Goal: Task Accomplishment & Management: Use online tool/utility

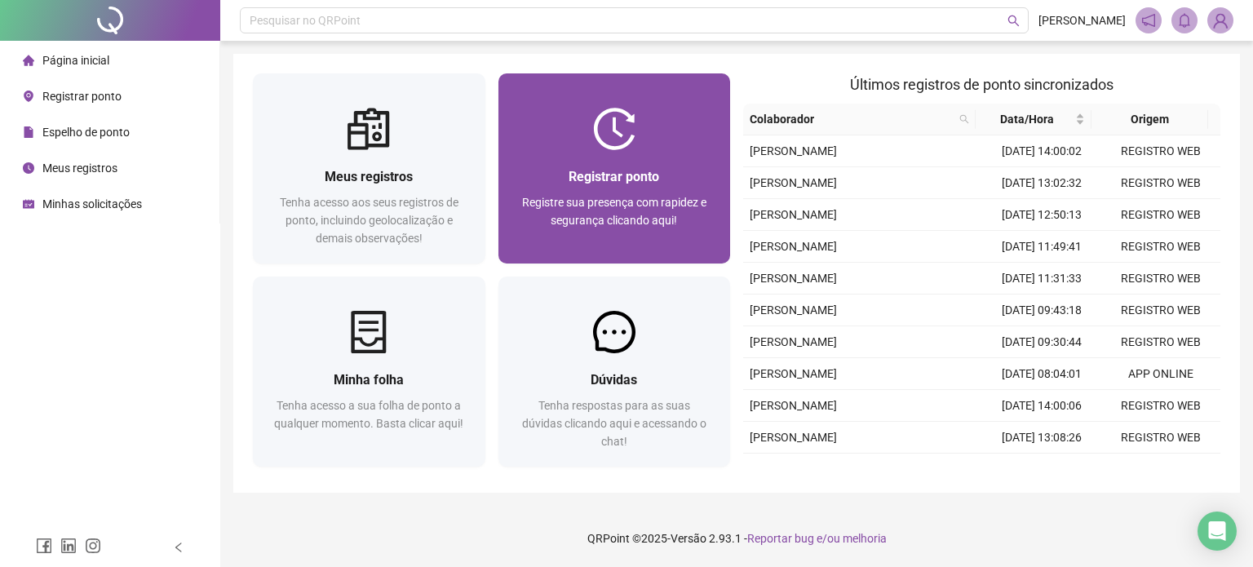
click at [621, 149] on img at bounding box center [614, 129] width 42 height 42
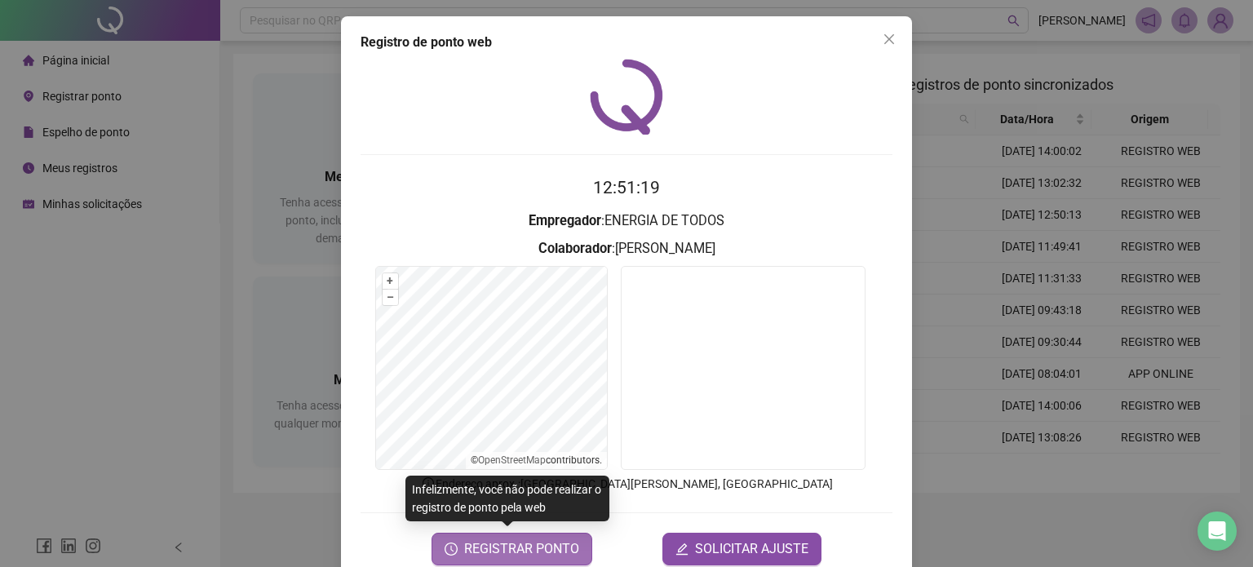
click at [526, 552] on span "REGISTRAR PONTO" at bounding box center [521, 549] width 115 height 20
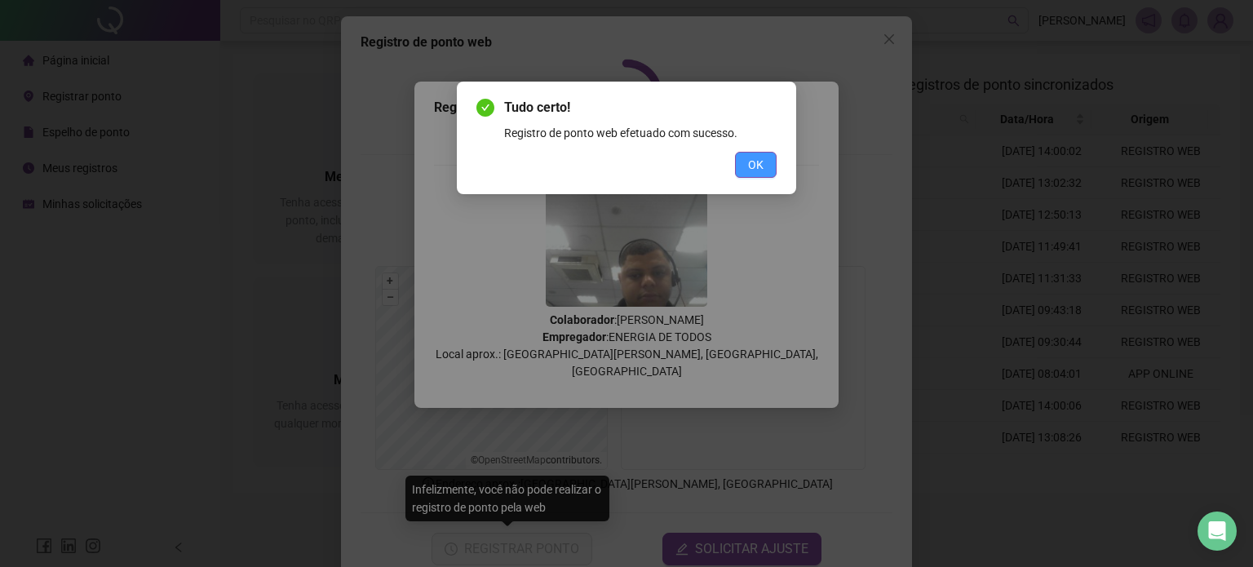
click at [758, 169] on span "OK" at bounding box center [756, 165] width 16 height 18
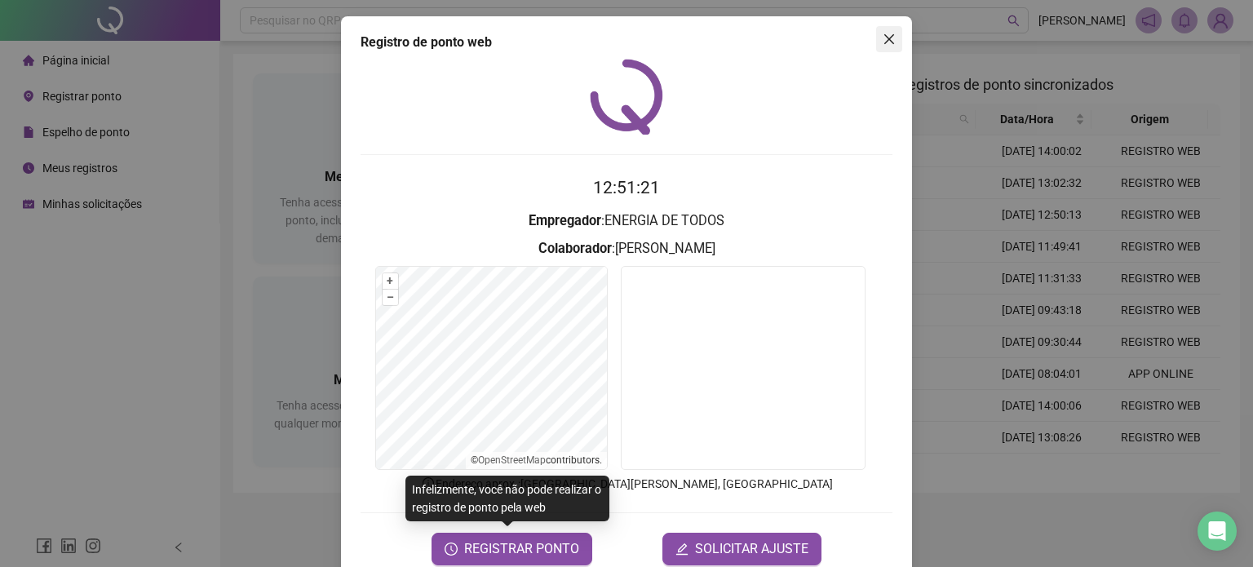
click at [883, 42] on icon "close" at bounding box center [889, 39] width 13 height 13
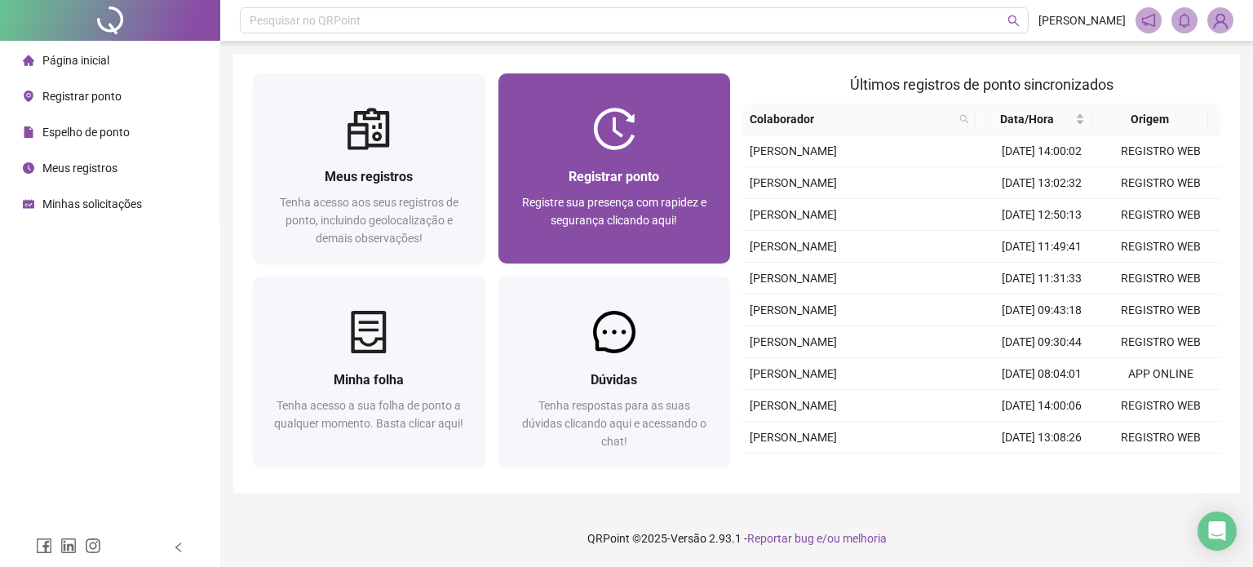
click at [591, 204] on span "Registre sua presença com rapidez e segurança clicando aqui!" at bounding box center [614, 211] width 184 height 31
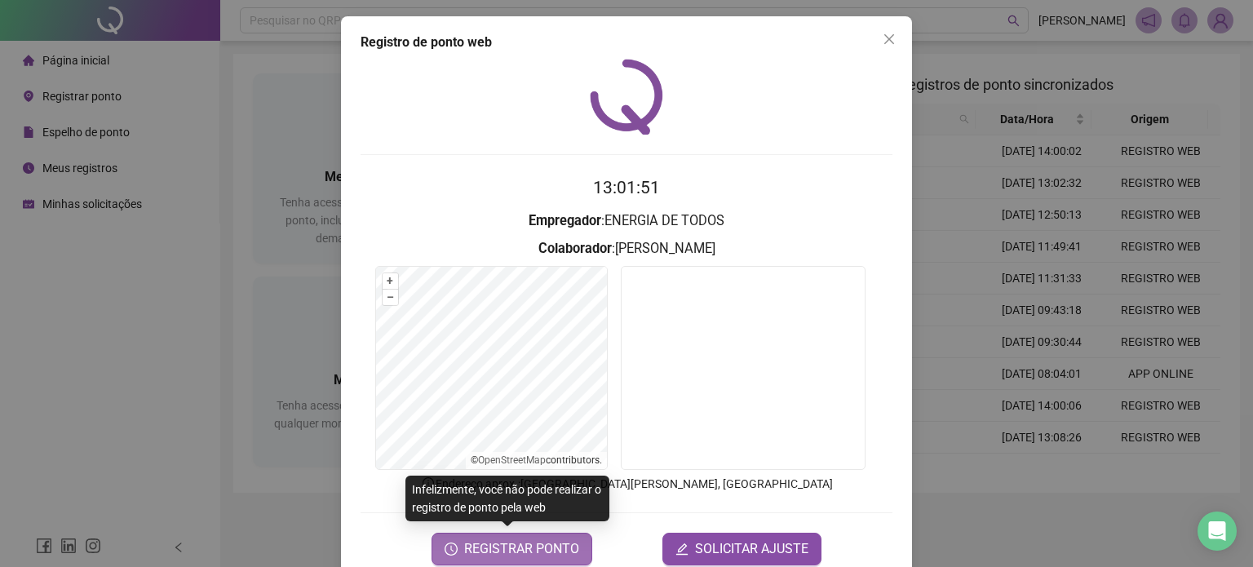
click at [543, 548] on span "REGISTRAR PONTO" at bounding box center [521, 549] width 115 height 20
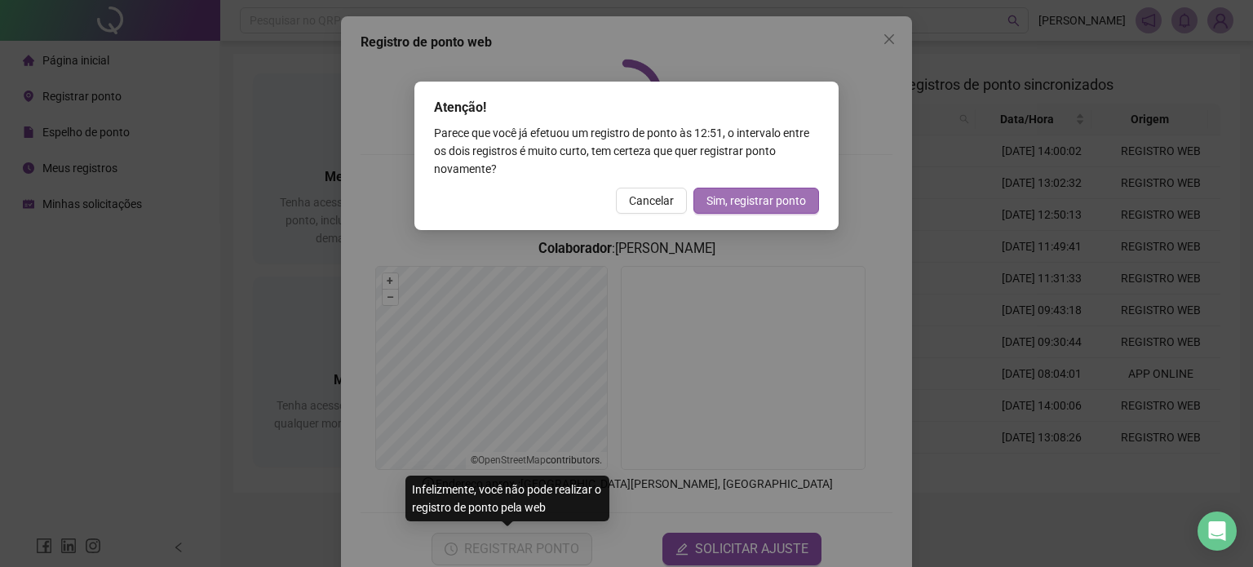
click at [715, 195] on span "Sim, registrar ponto" at bounding box center [757, 201] width 100 height 18
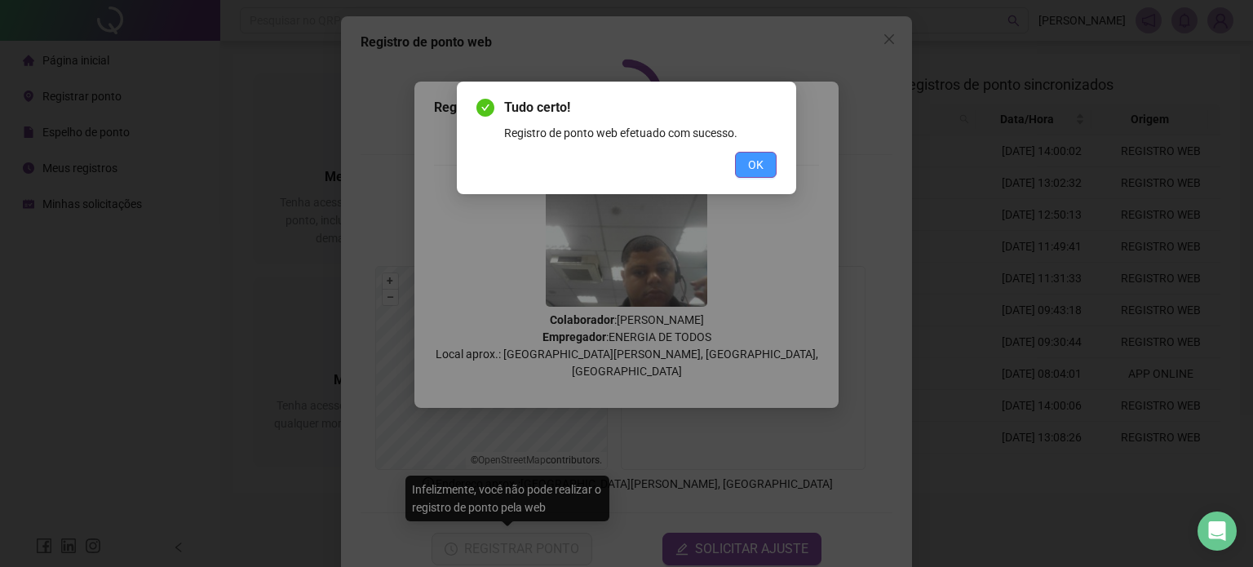
click at [754, 164] on span "OK" at bounding box center [756, 165] width 16 height 18
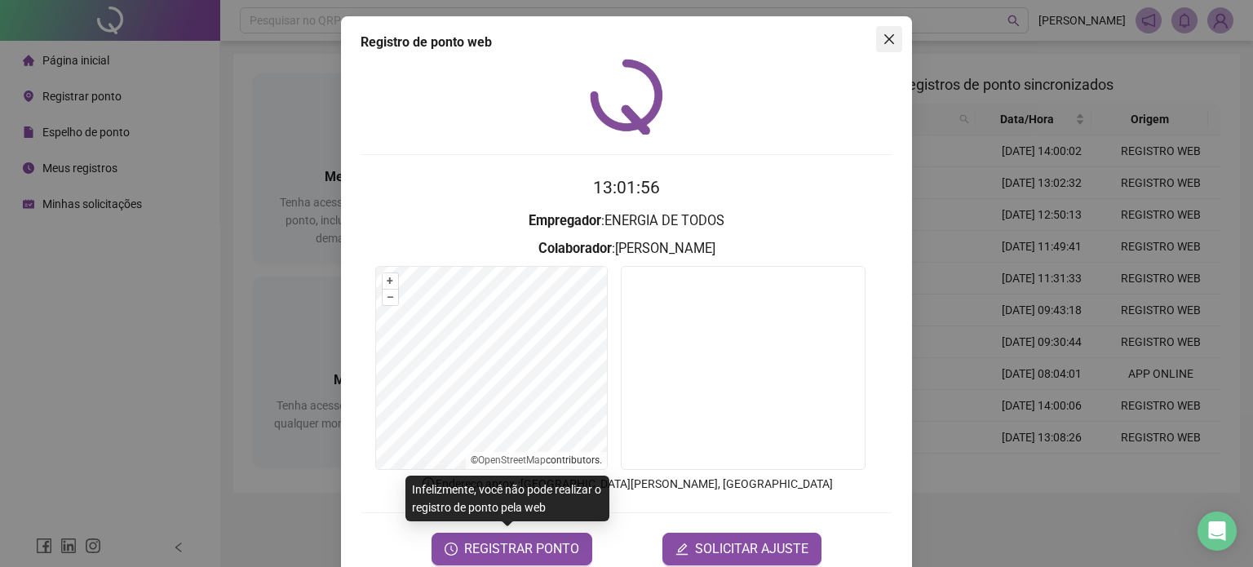
click at [882, 46] on button "Close" at bounding box center [889, 39] width 26 height 26
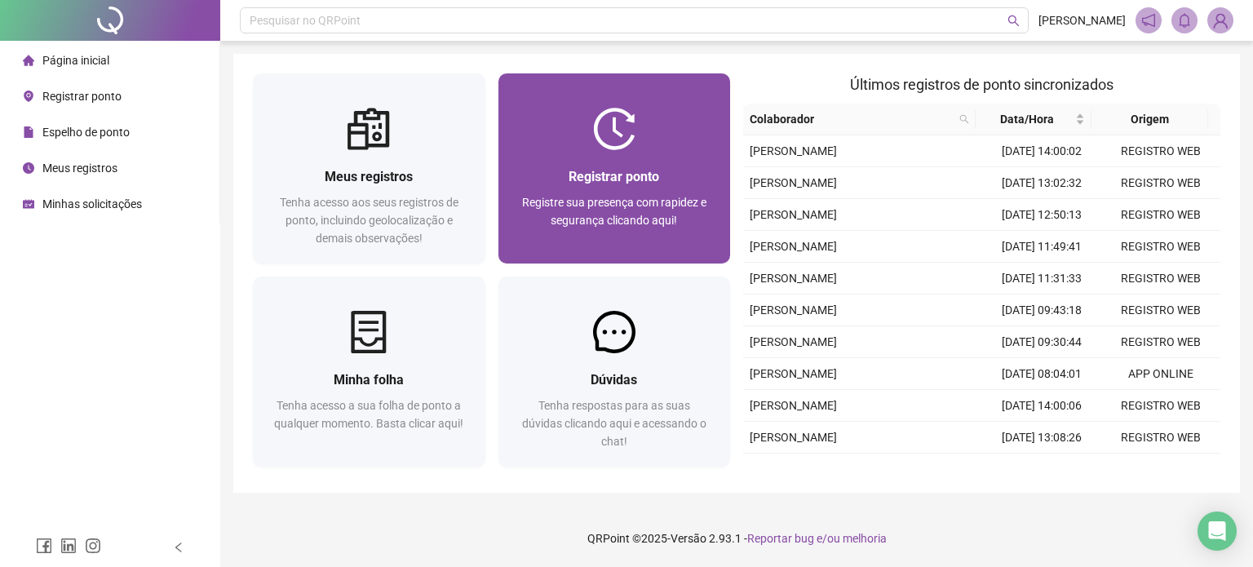
click at [545, 103] on div "Registrar ponto Registre sua presença com rapidez e segurança clicando aqui!" at bounding box center [615, 168] width 233 height 190
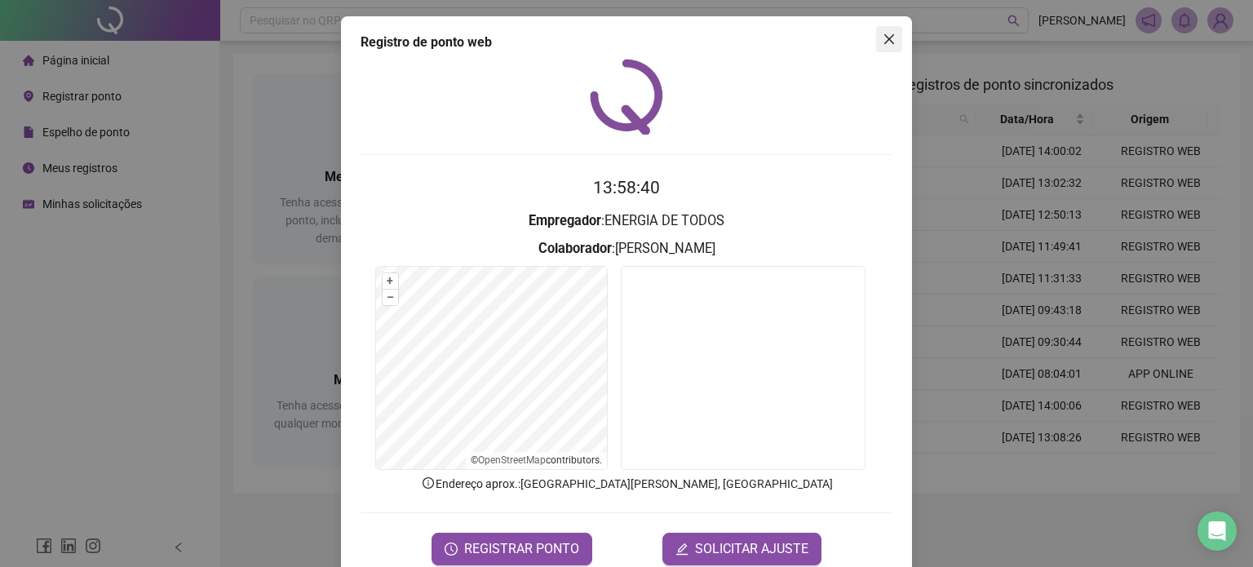
click at [876, 38] on span "Close" at bounding box center [889, 39] width 26 height 13
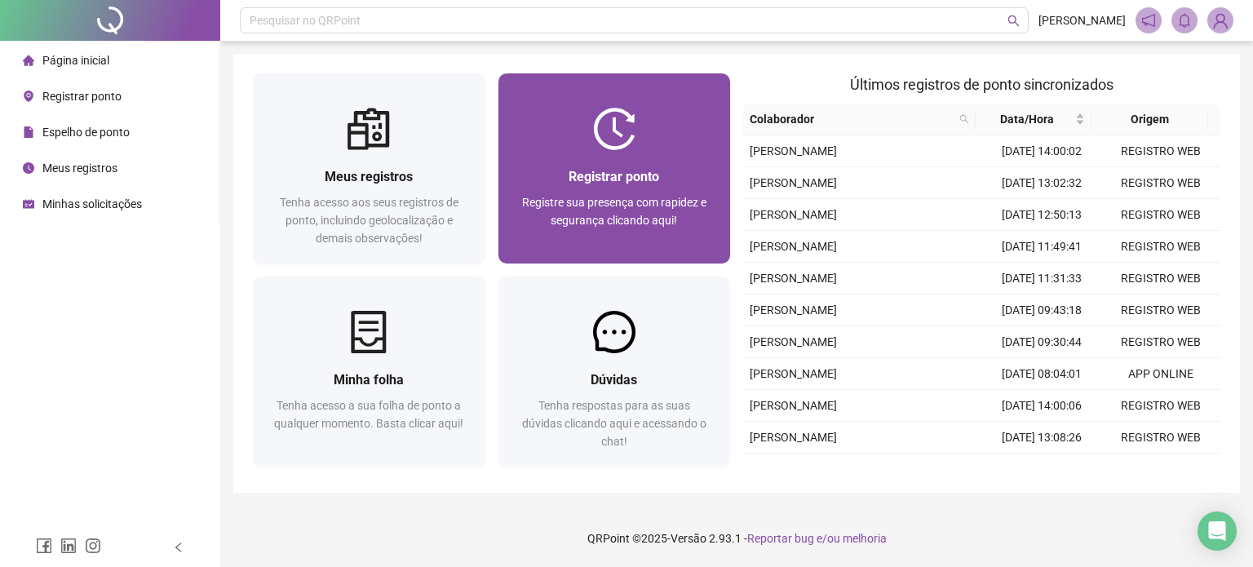
click at [598, 138] on img at bounding box center [614, 129] width 42 height 42
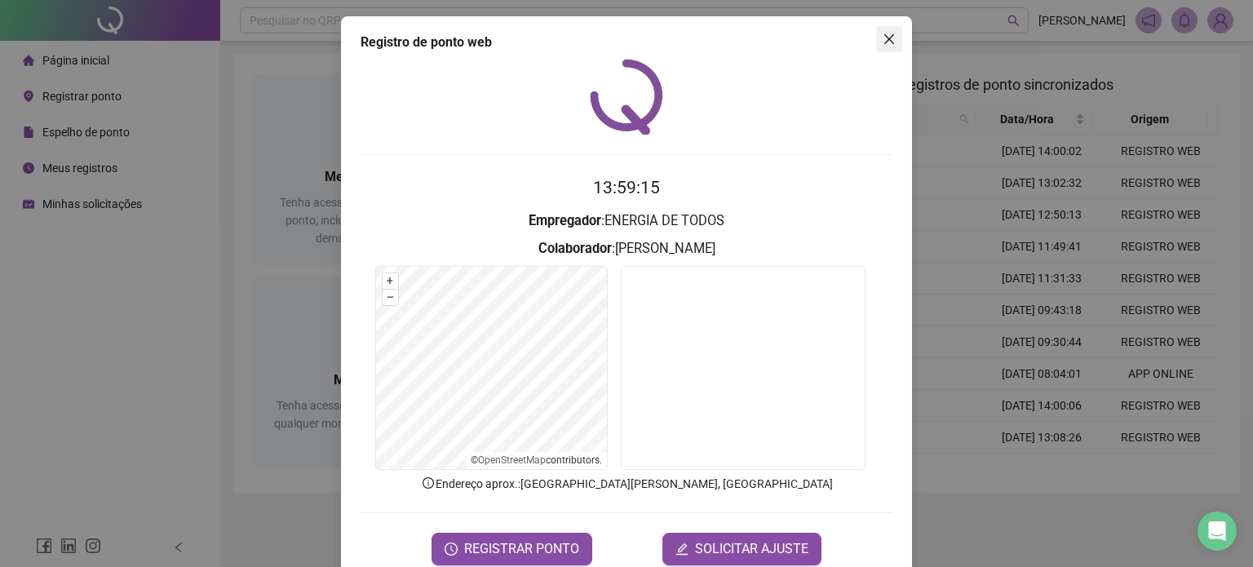
click at [885, 42] on icon "close" at bounding box center [890, 39] width 10 height 10
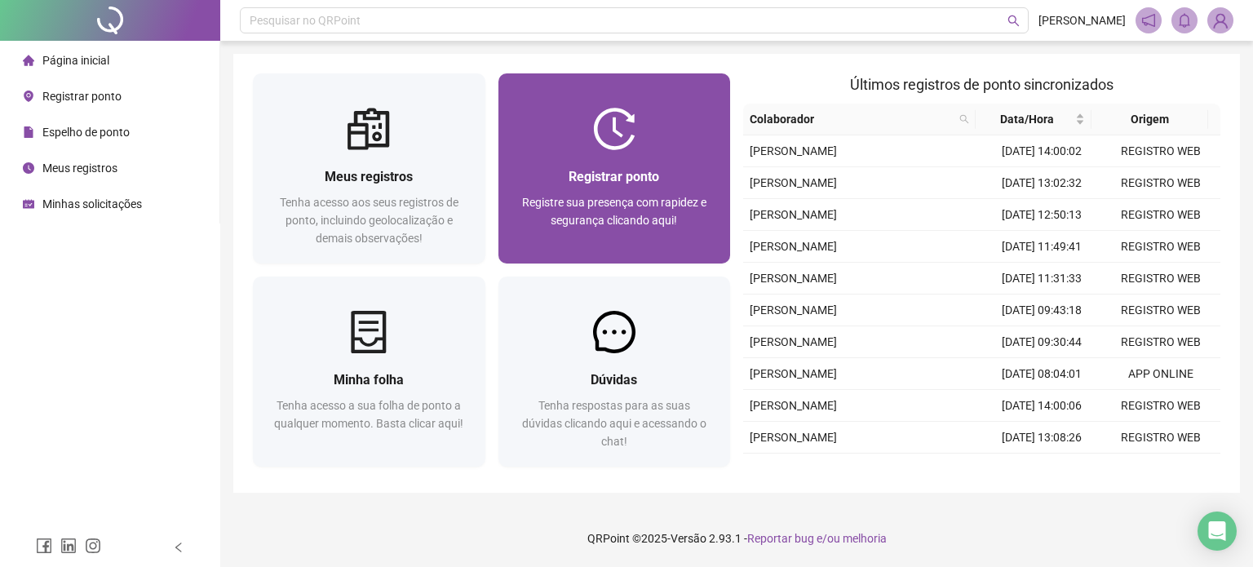
click at [556, 153] on div "Registrar ponto Registre sua presença com rapidez e segurança clicando aqui!" at bounding box center [615, 206] width 233 height 113
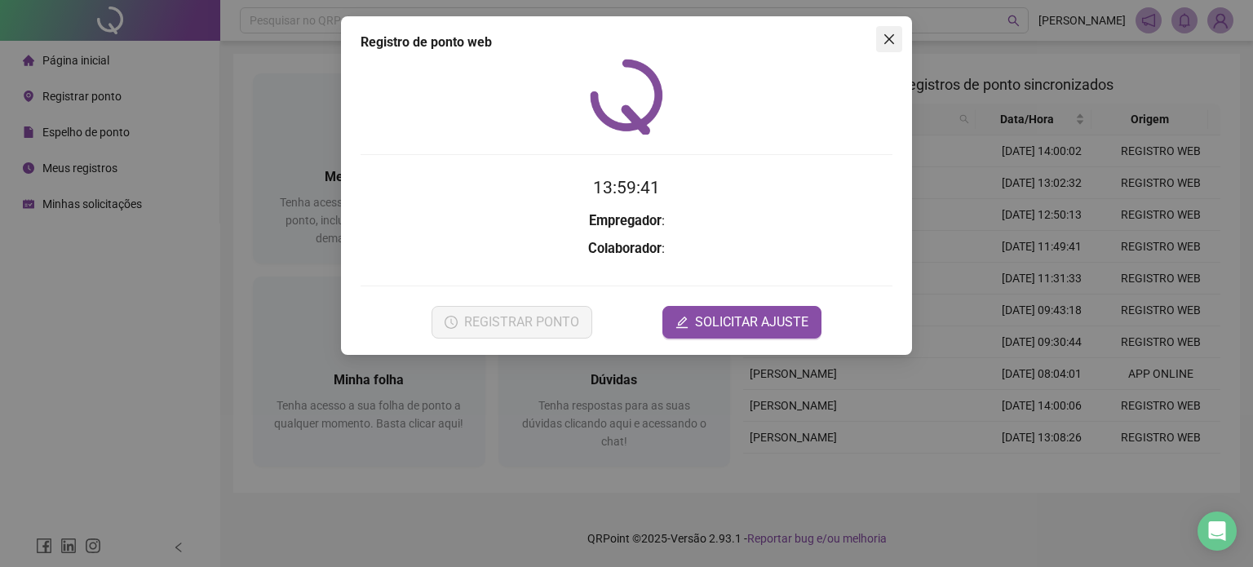
click at [888, 44] on icon "close" at bounding box center [889, 39] width 13 height 13
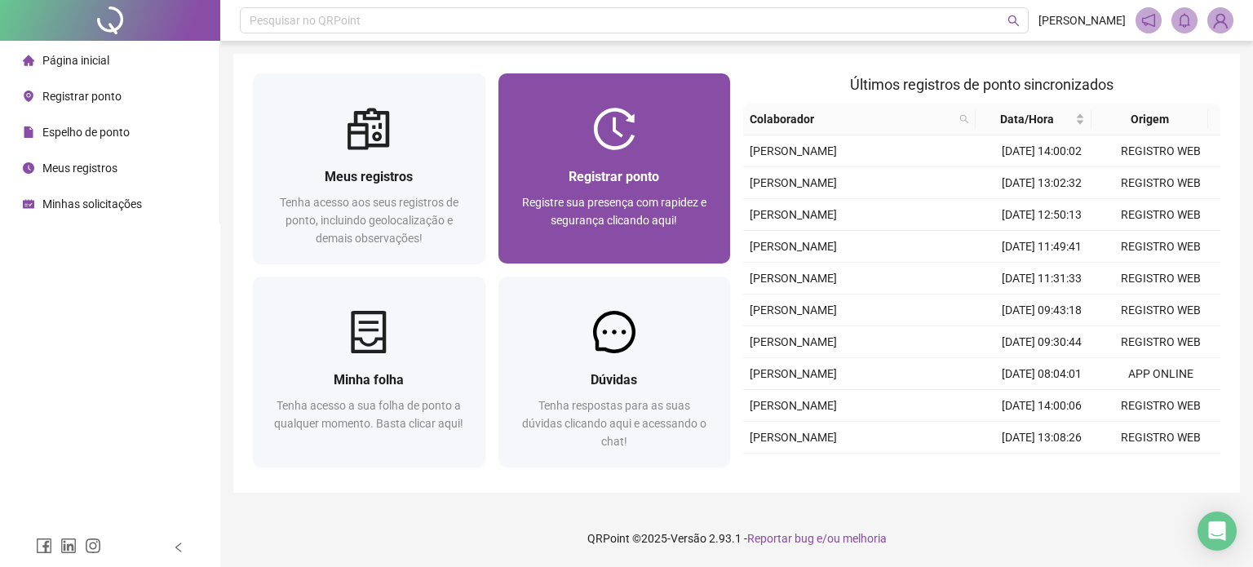
click at [633, 156] on div "Registrar ponto Registre sua presença com rapidez e segurança clicando aqui!" at bounding box center [615, 206] width 233 height 113
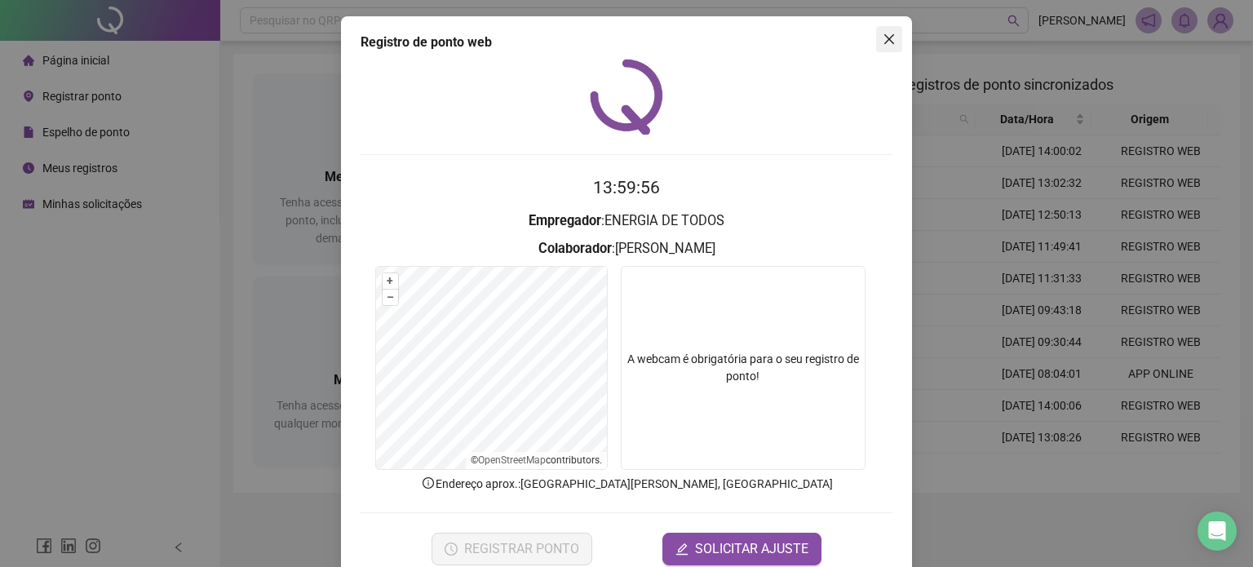
click at [888, 33] on icon "close" at bounding box center [889, 39] width 13 height 13
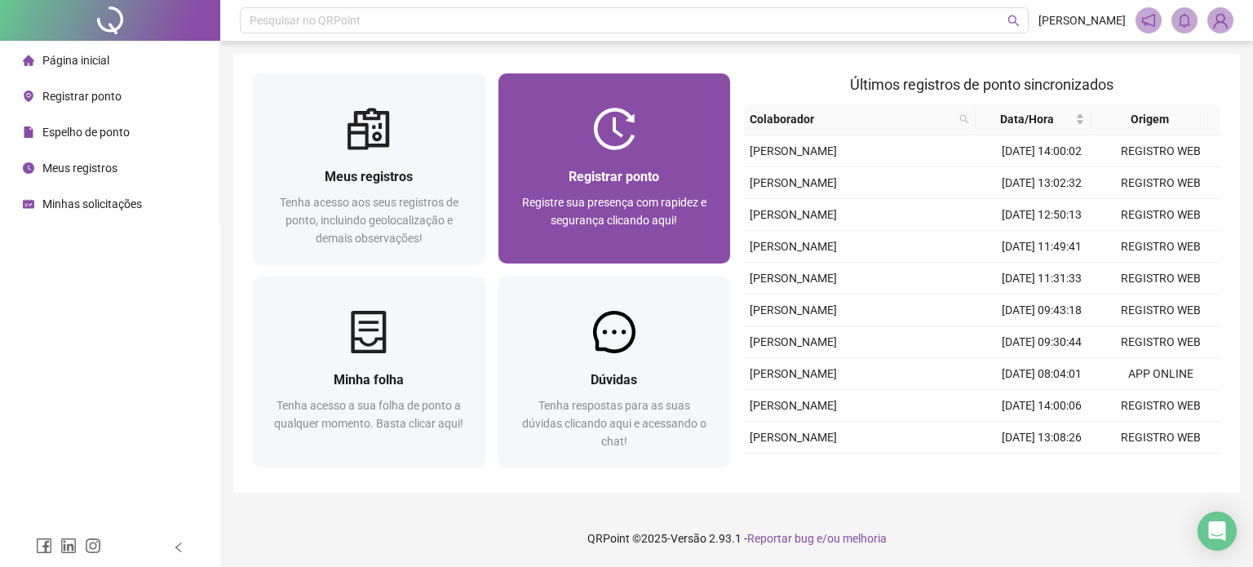
click at [623, 174] on span "Registrar ponto" at bounding box center [614, 177] width 91 height 16
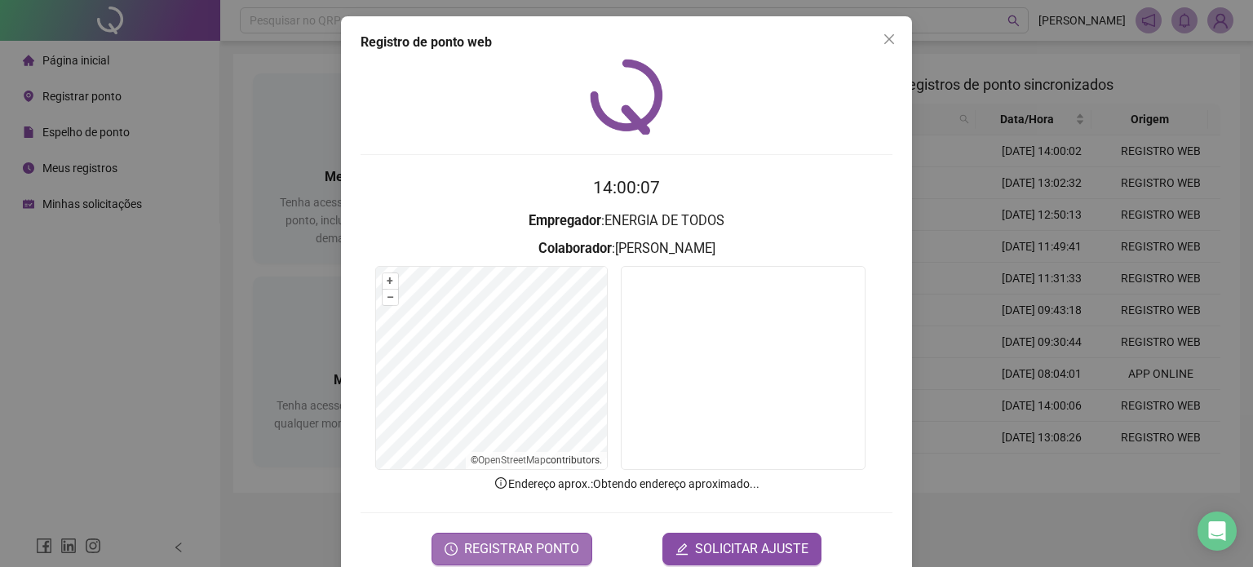
click at [472, 543] on span "REGISTRAR PONTO" at bounding box center [521, 549] width 115 height 20
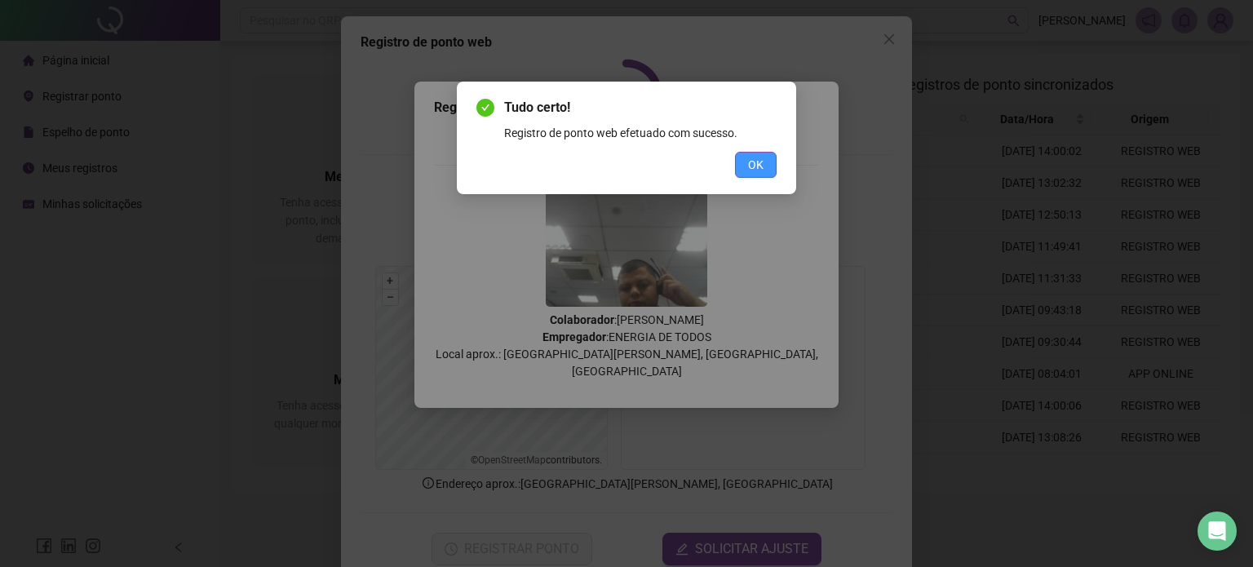
click at [765, 164] on button "OK" at bounding box center [756, 165] width 42 height 26
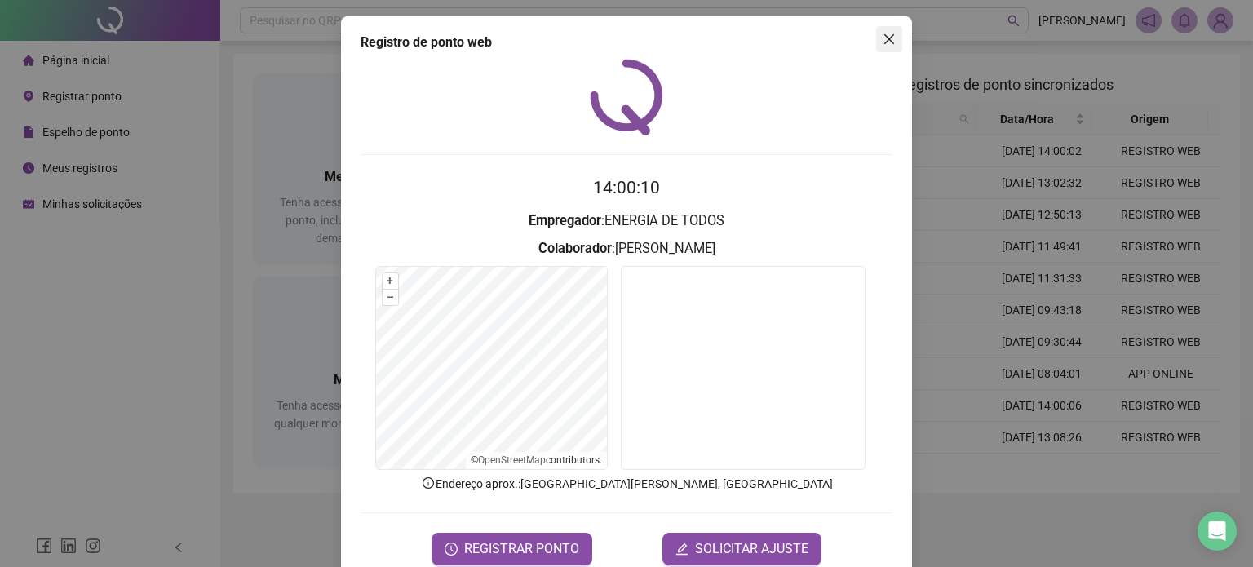
click at [885, 41] on icon "close" at bounding box center [890, 39] width 10 height 10
